Goal: Task Accomplishment & Management: Manage account settings

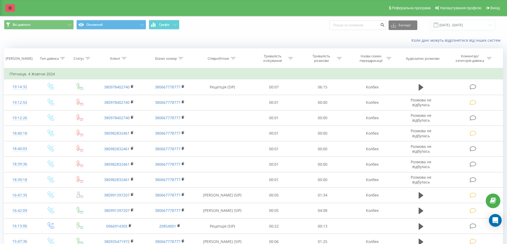
click at [9, 7] on icon at bounding box center [10, 8] width 3 height 4
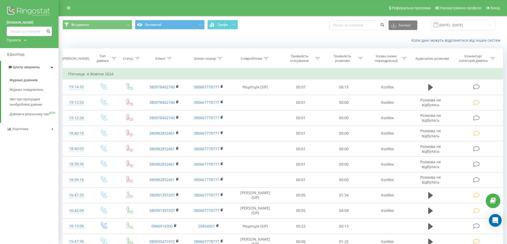
click at [24, 21] on link "[DOMAIN_NAME]" at bounding box center [29, 22] width 45 height 5
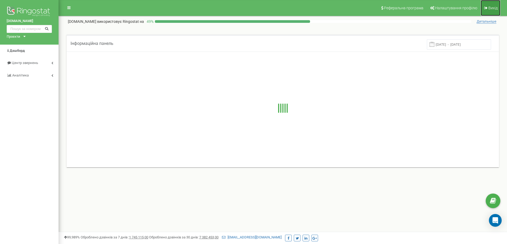
click at [491, 8] on span "Вихід" at bounding box center [492, 8] width 9 height 4
